Goal: Task Accomplishment & Management: Manage account settings

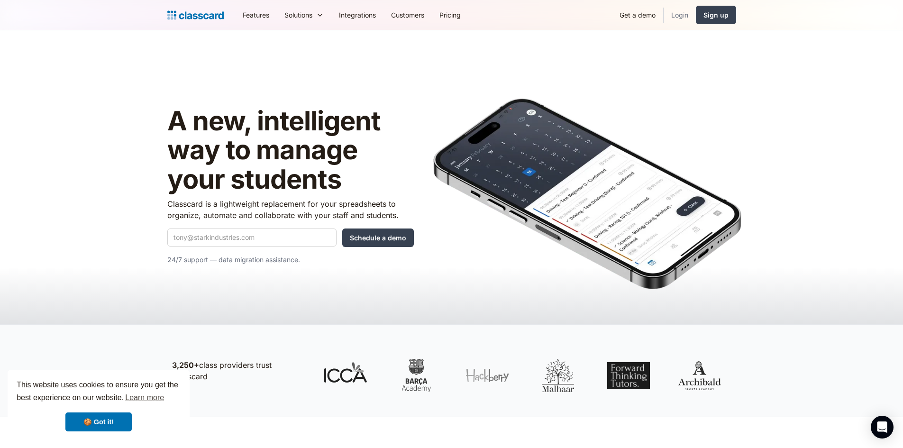
click at [677, 14] on link "Login" at bounding box center [680, 14] width 32 height 21
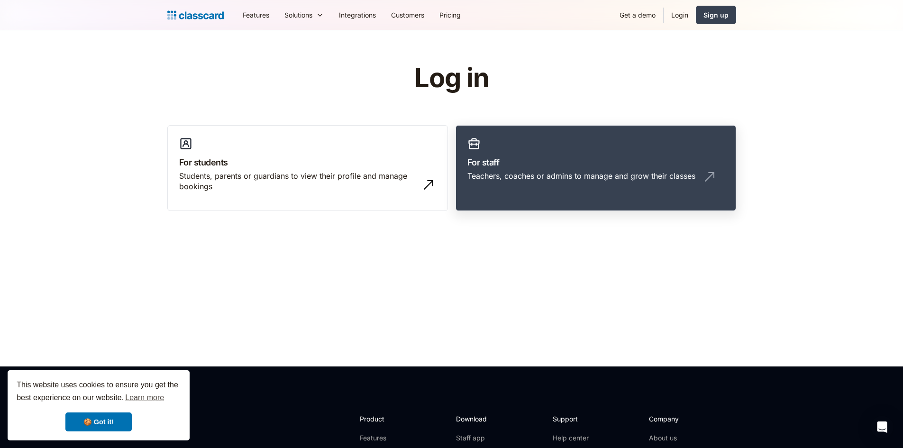
click at [580, 147] on link "For staff Teachers, coaches or admins to manage and grow their classes" at bounding box center [596, 168] width 281 height 86
